Goal: Information Seeking & Learning: Find specific fact

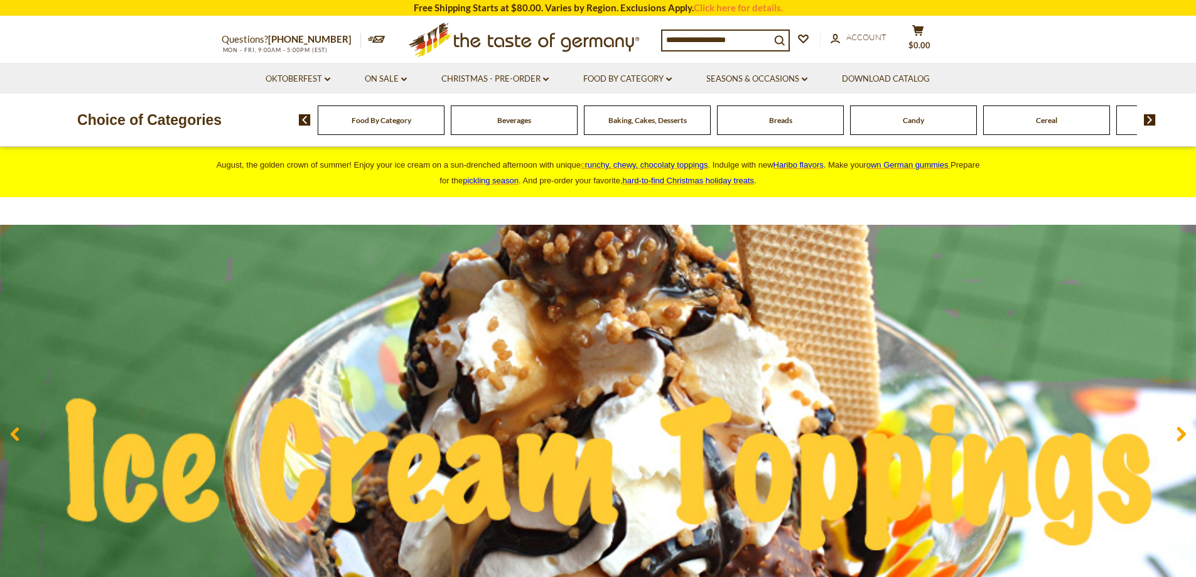
click at [675, 39] on input at bounding box center [716, 40] width 108 height 18
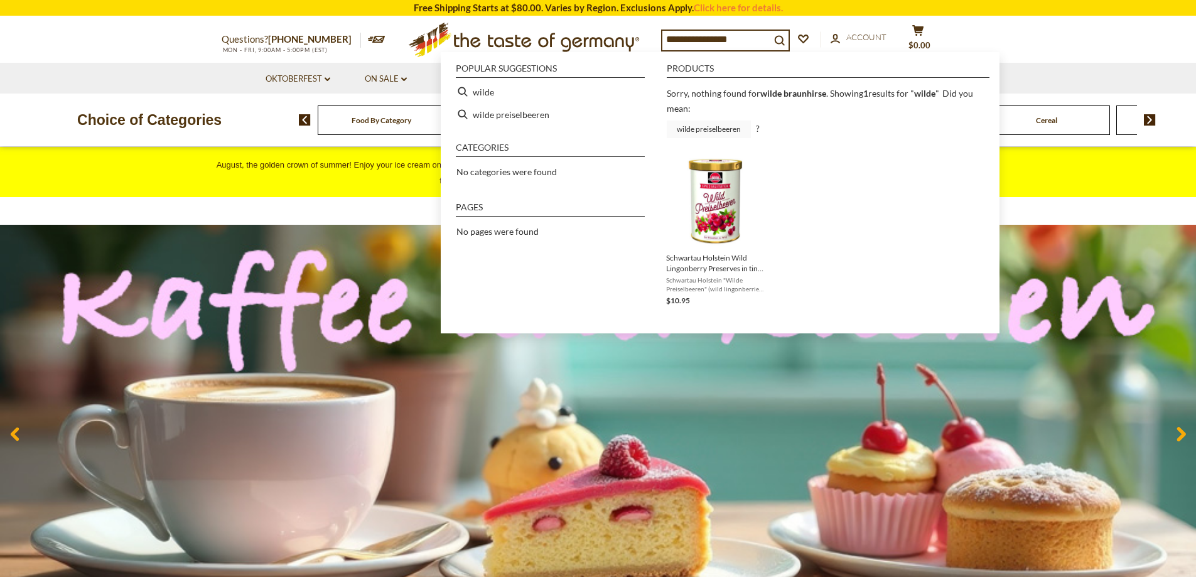
type input "*****"
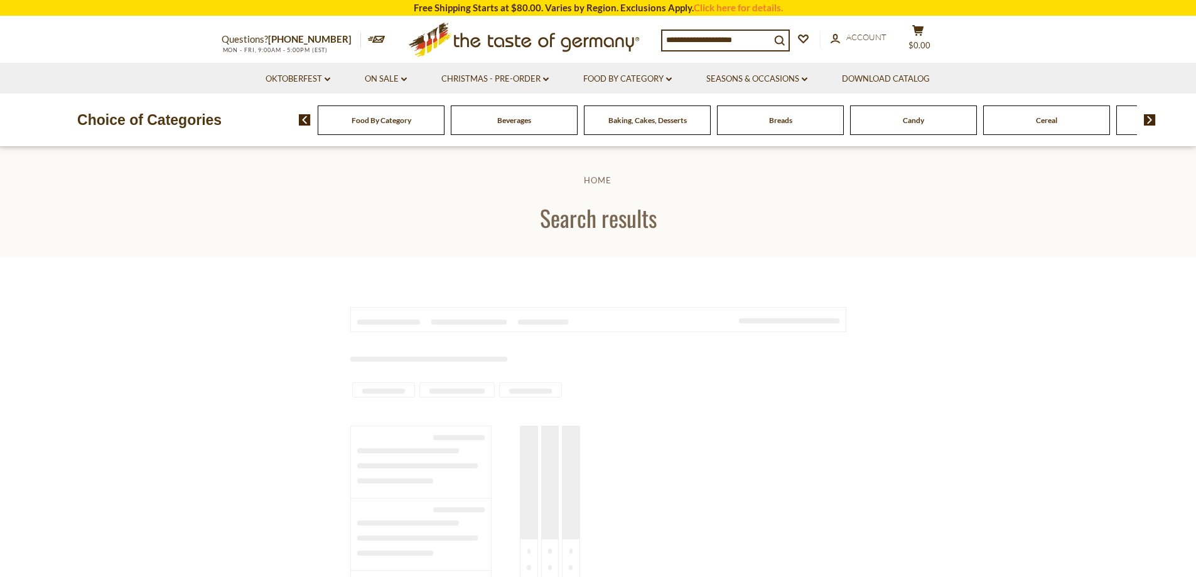
type input "*****"
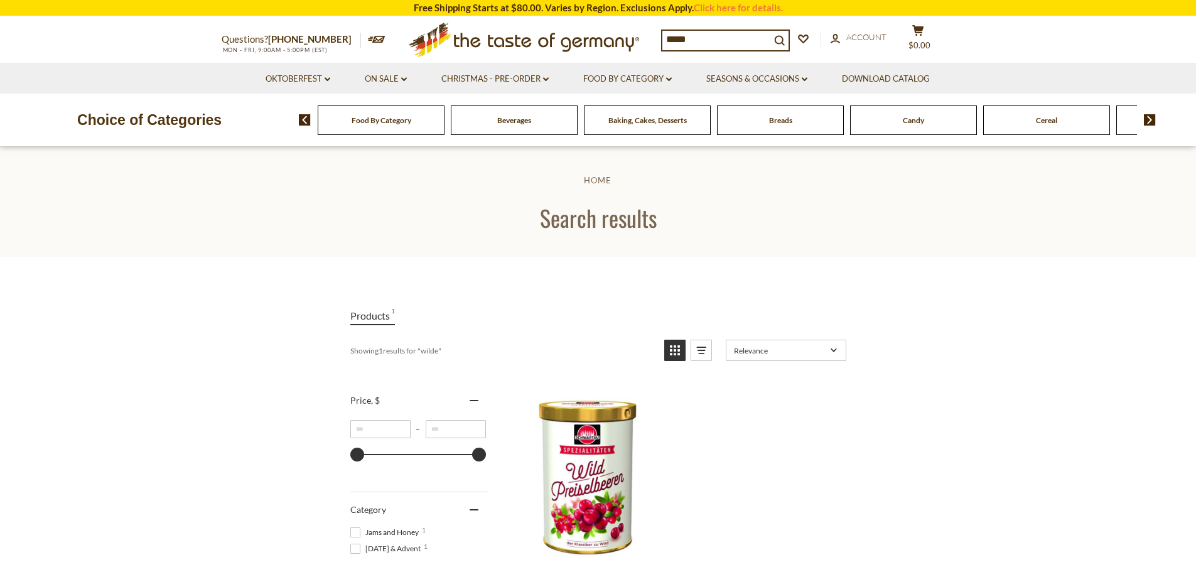
click at [707, 39] on input "*****" at bounding box center [716, 40] width 108 height 18
